Goal: Browse casually: Explore the website without a specific task or goal

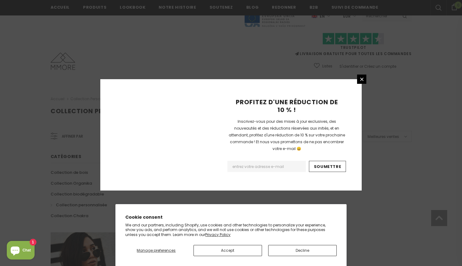
scroll to position [382, 0]
